Goal: Information Seeking & Learning: Learn about a topic

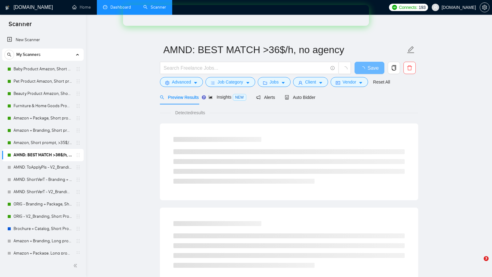
click at [103, 5] on link "Dashboard" at bounding box center [117, 7] width 28 height 5
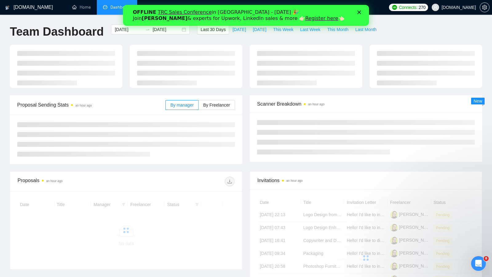
click at [356, 12] on div "OFFLINE TRC Sales Conference in [GEOGRAPHIC_DATA] - [DATE] 🎉 Join [PERSON_NAME]…" at bounding box center [246, 15] width 226 height 16
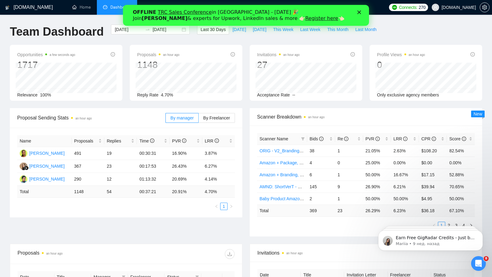
click at [360, 12] on icon "Закрыть" at bounding box center [359, 12] width 4 height 4
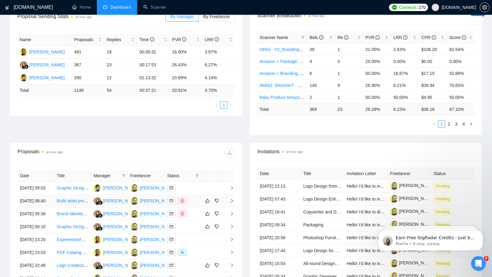
scroll to position [102, 0]
click at [194, 188] on div at bounding box center [183, 187] width 32 height 7
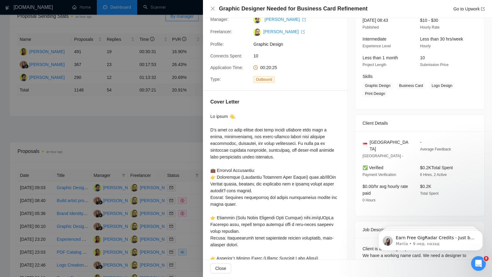
scroll to position [0, 0]
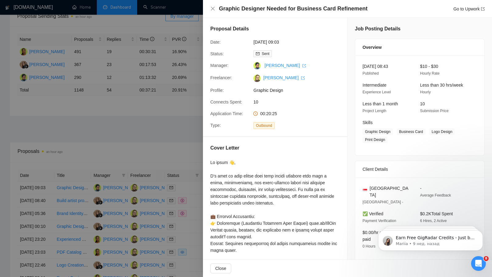
click at [176, 122] on div at bounding box center [246, 138] width 492 height 277
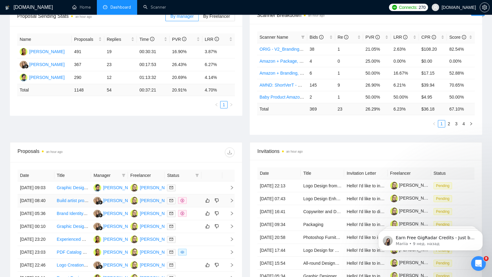
click at [193, 207] on td at bounding box center [182, 200] width 37 height 13
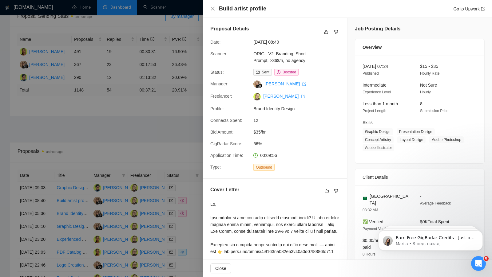
click at [166, 203] on div at bounding box center [246, 138] width 492 height 277
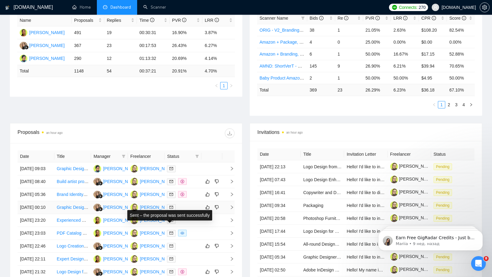
scroll to position [158, 0]
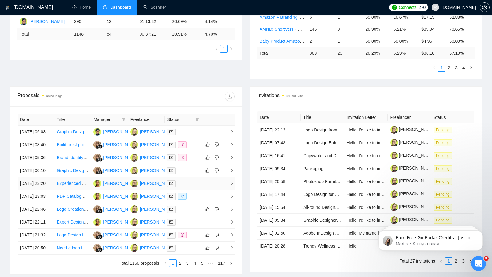
click at [192, 187] on div at bounding box center [183, 183] width 32 height 7
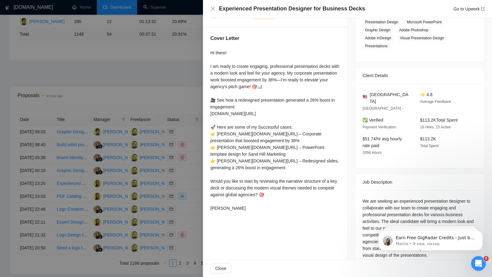
scroll to position [118, 0]
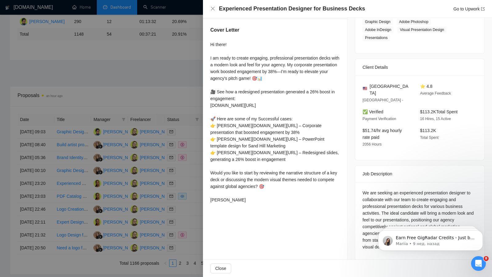
click at [175, 215] on div at bounding box center [246, 138] width 492 height 277
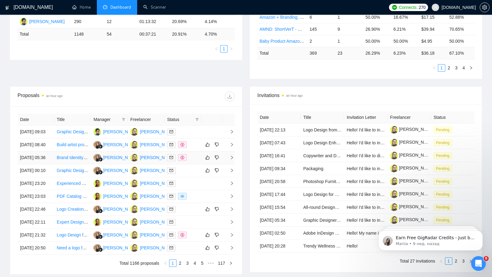
click at [194, 161] on div at bounding box center [183, 157] width 32 height 7
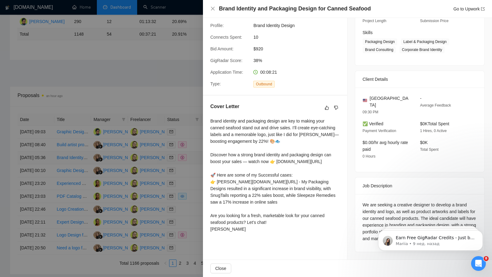
scroll to position [85, 0]
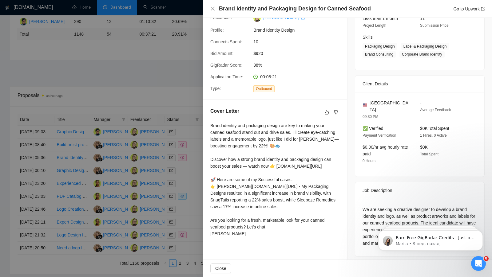
click at [160, 198] on div at bounding box center [246, 138] width 492 height 277
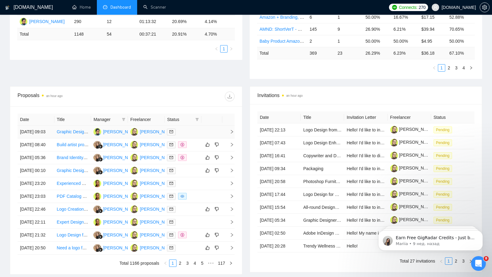
click at [187, 135] on div at bounding box center [183, 131] width 32 height 7
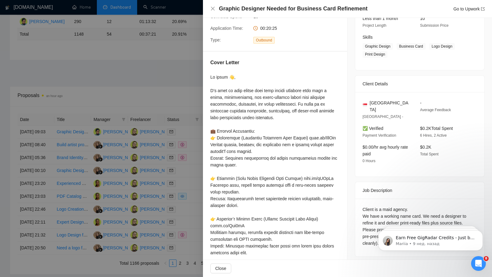
click at [173, 178] on div at bounding box center [246, 138] width 492 height 277
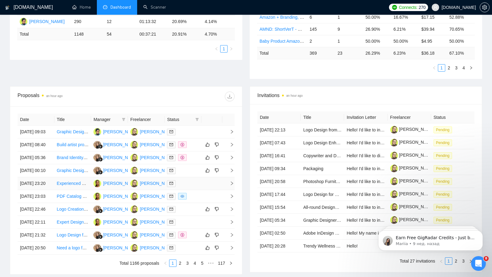
click at [197, 187] on div at bounding box center [183, 183] width 32 height 7
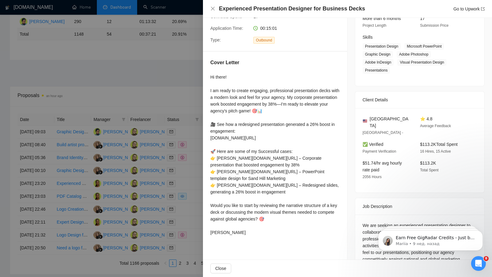
click at [161, 201] on div at bounding box center [246, 138] width 492 height 277
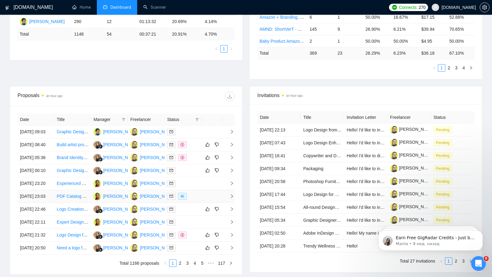
click at [203, 203] on td at bounding box center [211, 196] width 21 height 13
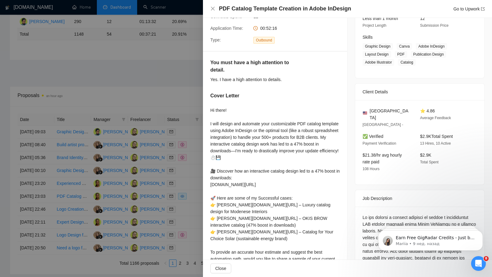
click at [177, 179] on div at bounding box center [246, 138] width 492 height 277
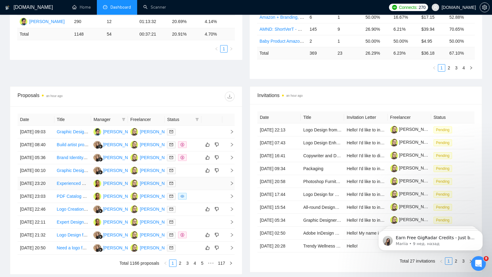
click at [194, 187] on div at bounding box center [183, 183] width 32 height 7
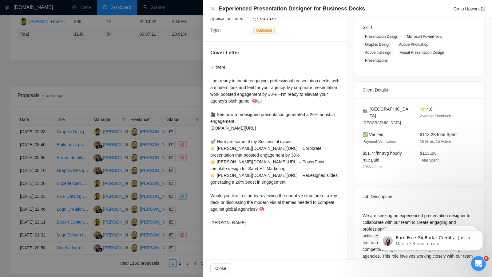
scroll to position [96, 0]
click at [175, 174] on div at bounding box center [246, 138] width 492 height 277
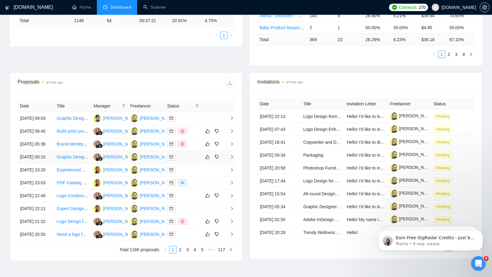
scroll to position [172, 0]
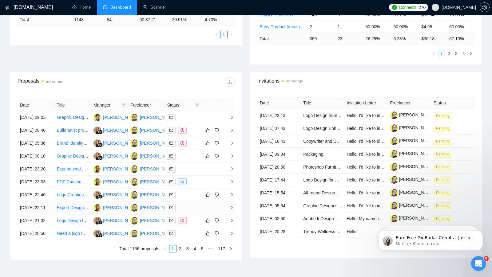
click at [197, 211] on div at bounding box center [183, 207] width 32 height 7
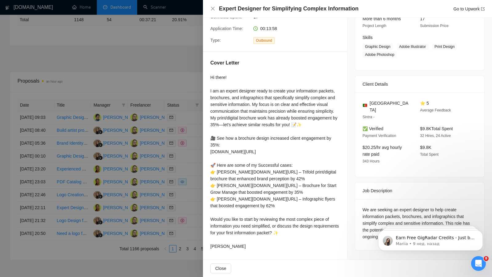
click at [169, 206] on div at bounding box center [246, 138] width 492 height 277
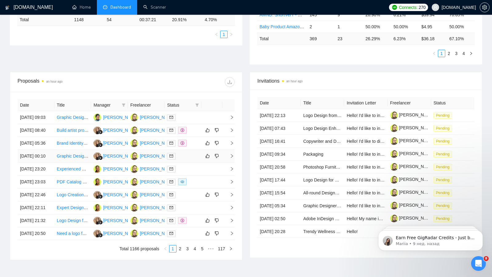
click at [190, 160] on div at bounding box center [183, 156] width 32 height 7
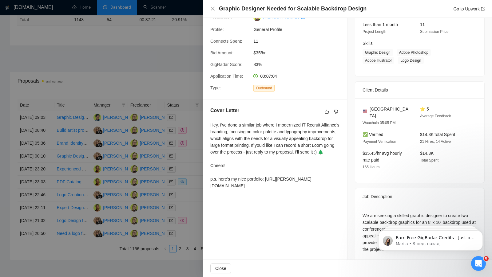
click at [180, 173] on div at bounding box center [246, 138] width 492 height 277
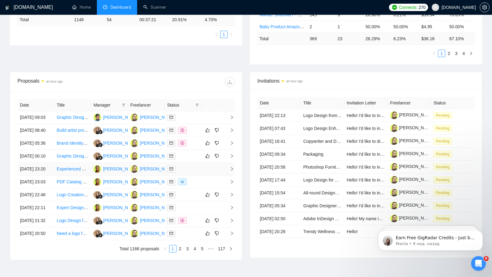
click at [191, 173] on div at bounding box center [183, 169] width 32 height 7
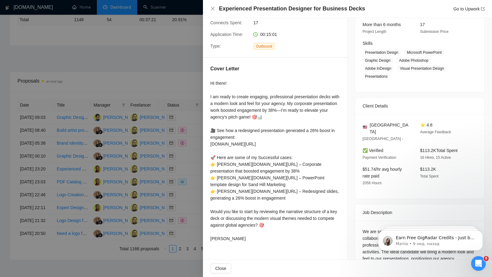
drag, startPoint x: 217, startPoint y: 141, endPoint x: 170, endPoint y: 1, distance: 148.4
click at [163, 34] on div at bounding box center [246, 138] width 492 height 277
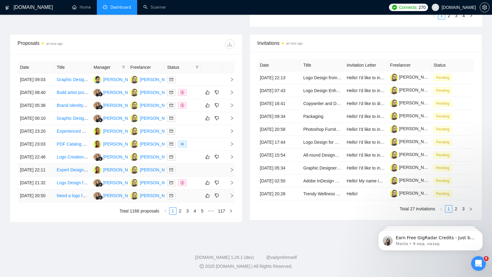
scroll to position [243, 0]
click at [180, 214] on link "2" at bounding box center [180, 211] width 7 height 7
click at [190, 102] on div at bounding box center [183, 105] width 32 height 7
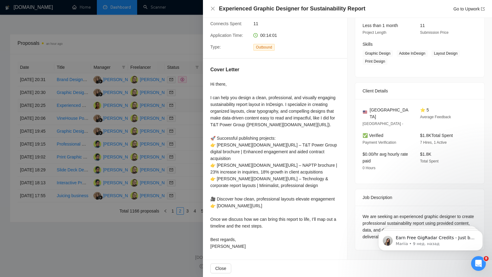
scroll to position [71, 0]
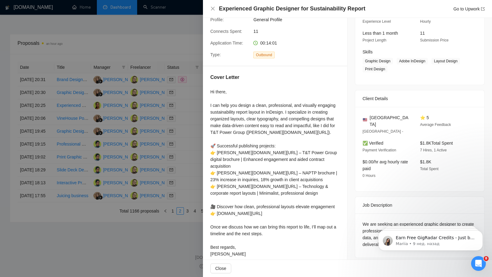
click at [173, 129] on div at bounding box center [246, 138] width 492 height 277
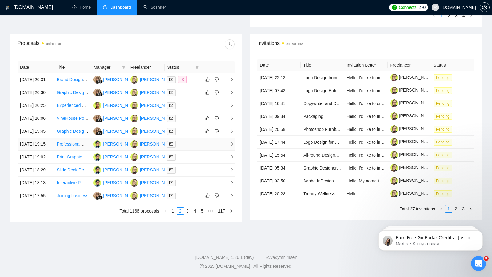
click at [187, 138] on td at bounding box center [182, 144] width 37 height 13
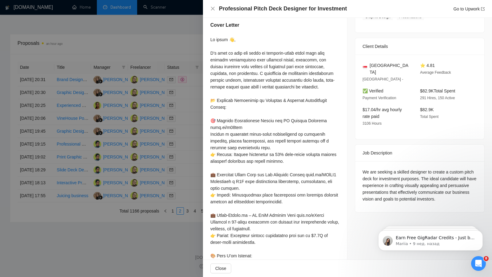
scroll to position [122, 0]
click at [183, 149] on div at bounding box center [246, 138] width 492 height 277
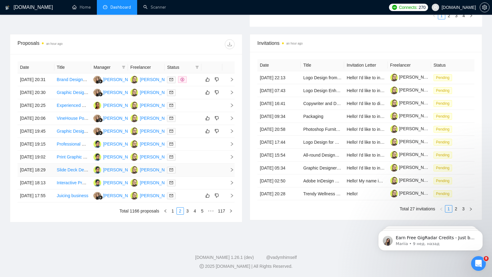
click at [182, 174] on div at bounding box center [183, 170] width 32 height 7
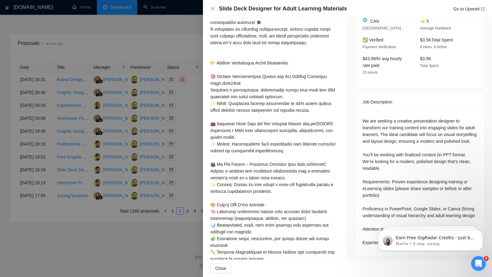
scroll to position [172, 0]
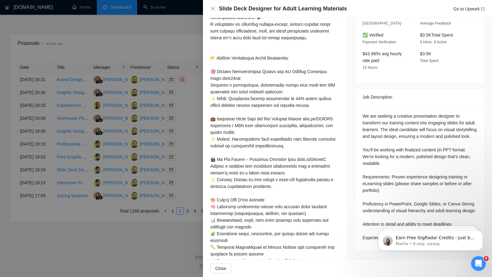
click at [184, 199] on div at bounding box center [246, 138] width 492 height 277
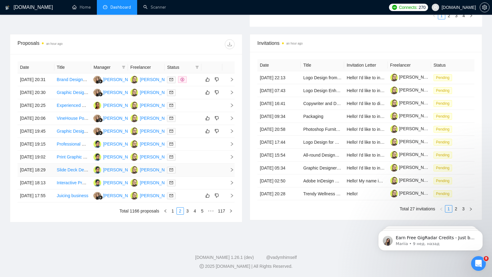
click at [199, 177] on td at bounding box center [182, 170] width 37 height 13
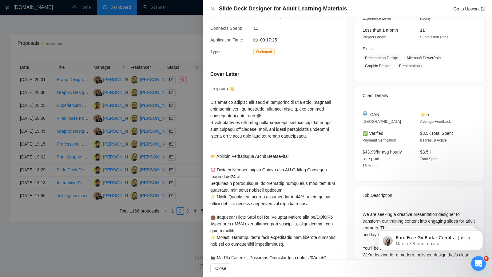
scroll to position [67, 0]
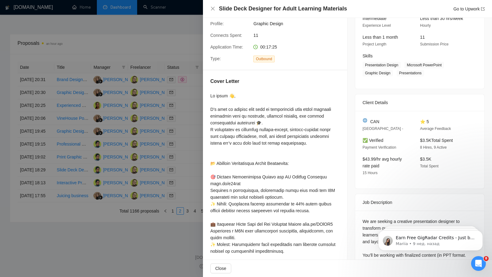
click at [185, 163] on div at bounding box center [246, 138] width 492 height 277
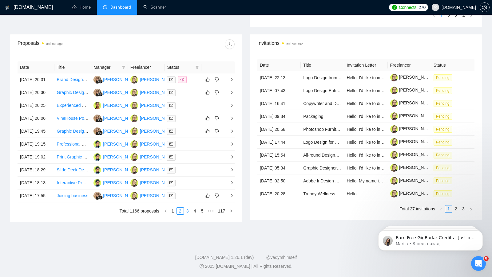
click at [184, 214] on link "3" at bounding box center [187, 211] width 7 height 7
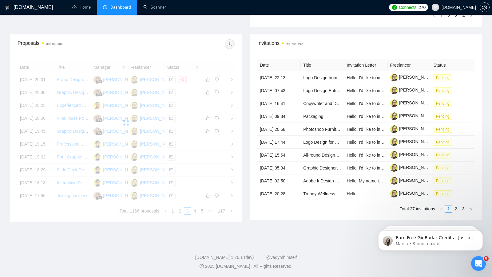
click at [187, 215] on div "Date Title Manager Freelancer Status [DATE] 20:31 Brand Designer for Baby Brand…" at bounding box center [126, 137] width 217 height 153
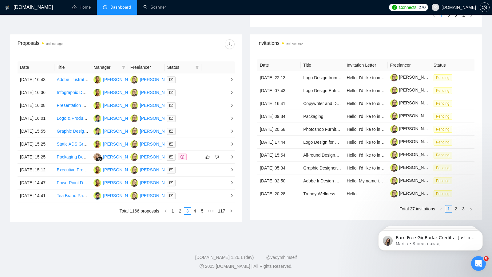
scroll to position [217, 0]
click at [192, 76] on div at bounding box center [183, 79] width 32 height 7
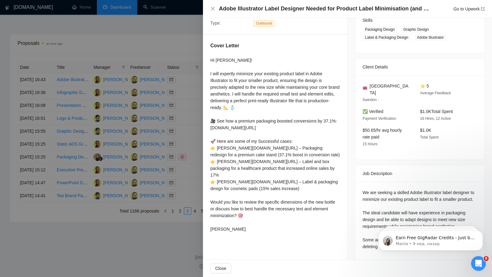
scroll to position [103, 0]
click at [163, 125] on div at bounding box center [246, 138] width 492 height 277
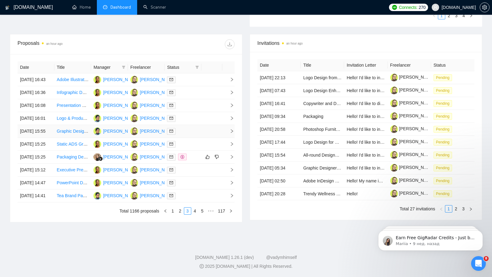
click at [190, 135] on div at bounding box center [183, 131] width 32 height 7
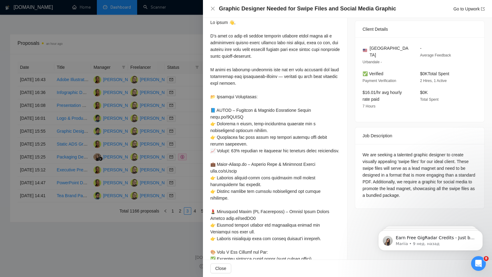
scroll to position [138, 0]
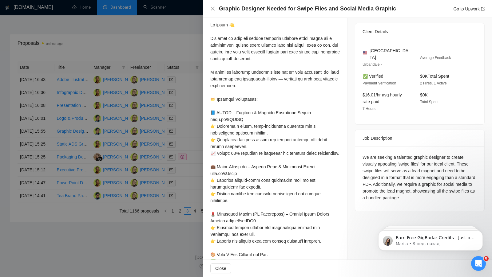
click at [185, 140] on div at bounding box center [246, 138] width 492 height 277
